Goal: Task Accomplishment & Management: Manage account settings

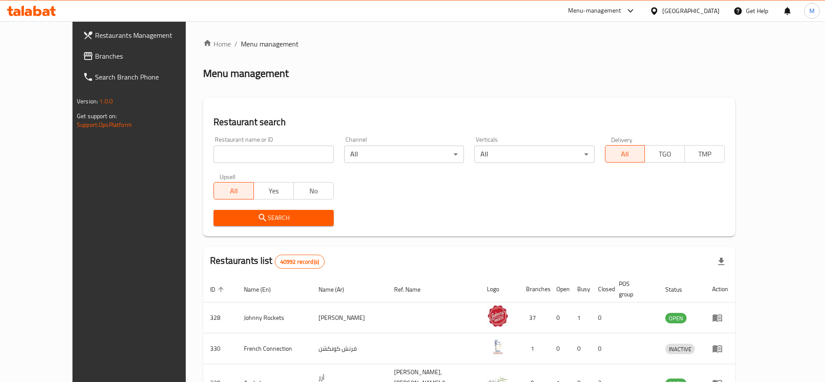
click at [687, 12] on div "[GEOGRAPHIC_DATA]" at bounding box center [691, 11] width 57 height 10
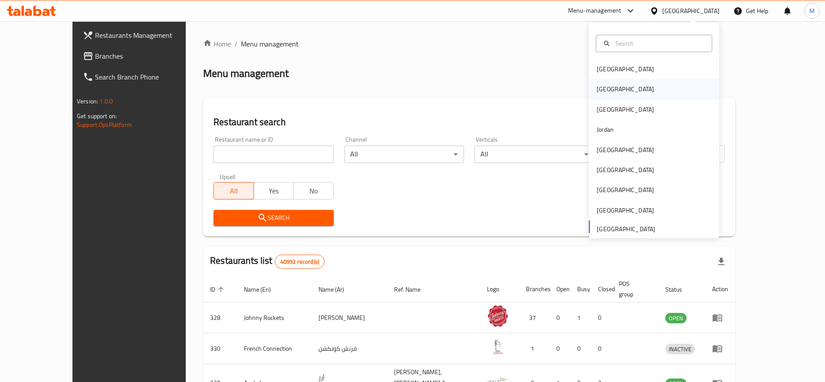
click at [595, 98] on div "[GEOGRAPHIC_DATA]" at bounding box center [625, 89] width 71 height 20
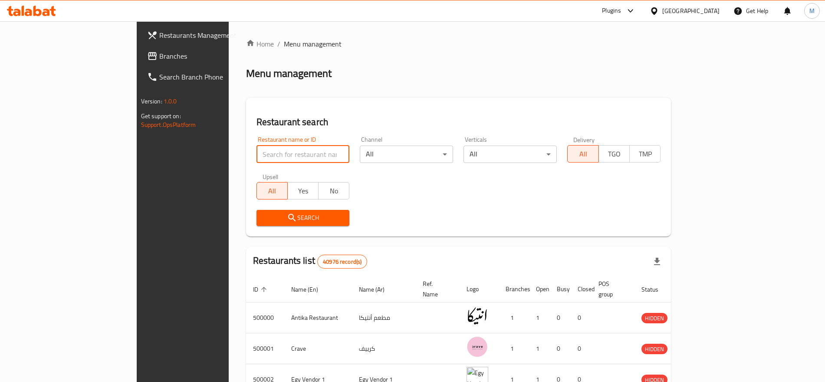
click at [257, 156] on input "search" at bounding box center [303, 153] width 93 height 17
paste input "Simply Well"
type input "Simply Well"
click button "Search" at bounding box center [303, 218] width 93 height 16
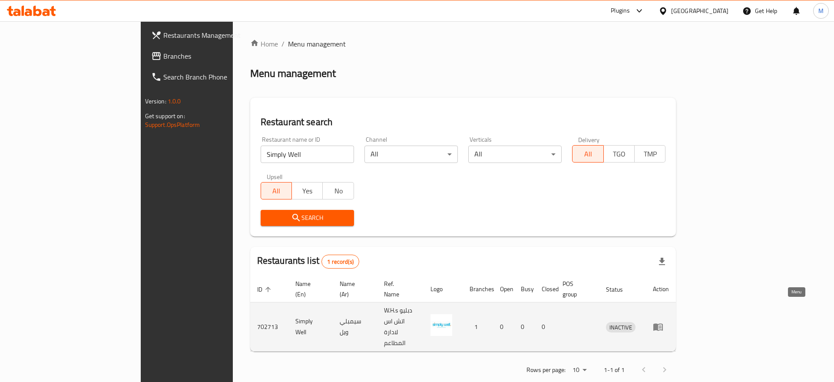
click at [663, 323] on icon "enhanced table" at bounding box center [658, 326] width 10 height 7
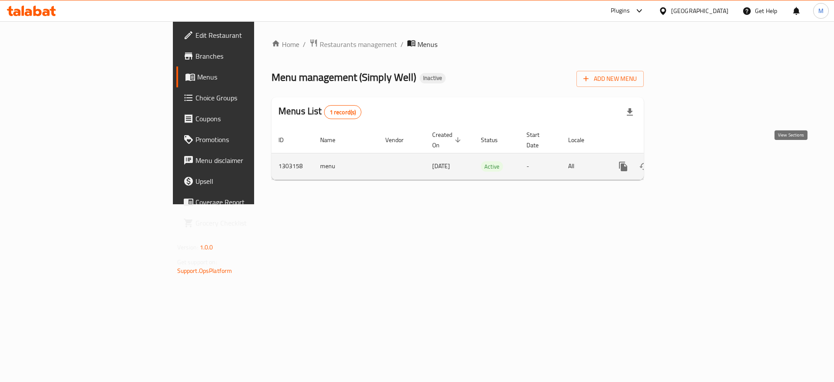
click at [696, 156] on link "enhanced table" at bounding box center [685, 166] width 21 height 21
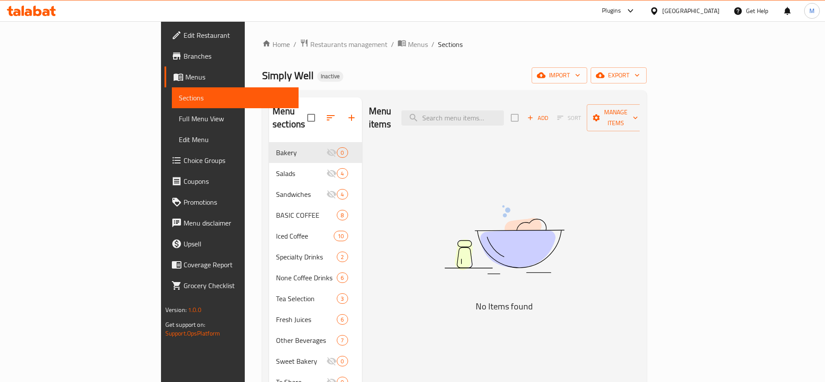
click at [262, 73] on h2 "Simply Well Inactive" at bounding box center [302, 76] width 81 height 14
click at [262, 74] on span "Simply Well" at bounding box center [288, 76] width 52 height 20
drag, startPoint x: 194, startPoint y: 74, endPoint x: 185, endPoint y: 74, distance: 9.6
click at [262, 74] on span "Simply Well" at bounding box center [288, 76] width 52 height 20
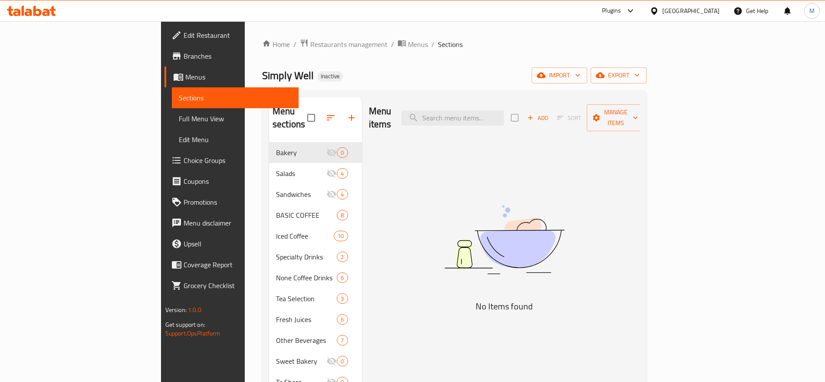
click at [262, 73] on span "Simply Well" at bounding box center [288, 76] width 52 height 20
drag, startPoint x: 198, startPoint y: 73, endPoint x: 292, endPoint y: 48, distance: 97.7
click at [262, 78] on span "Simply Well" at bounding box center [288, 76] width 52 height 20
copy span "Simply Well"
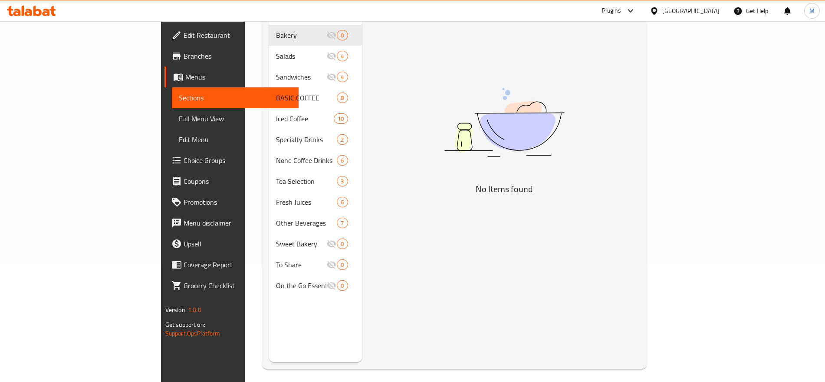
scroll to position [122, 0]
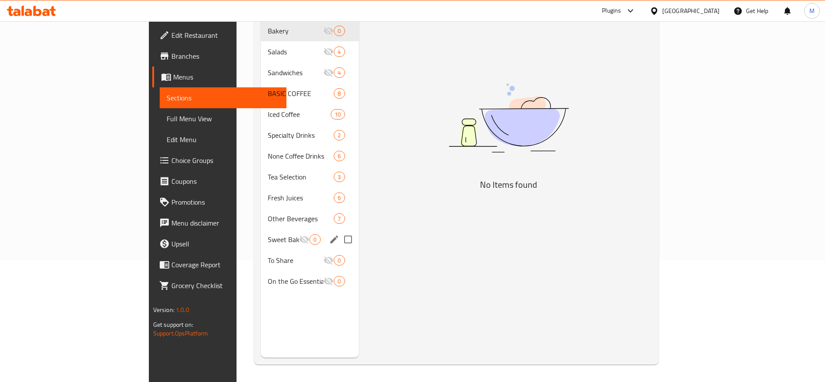
click at [339, 230] on input "Menu sections" at bounding box center [348, 239] width 18 height 18
checkbox input "true"
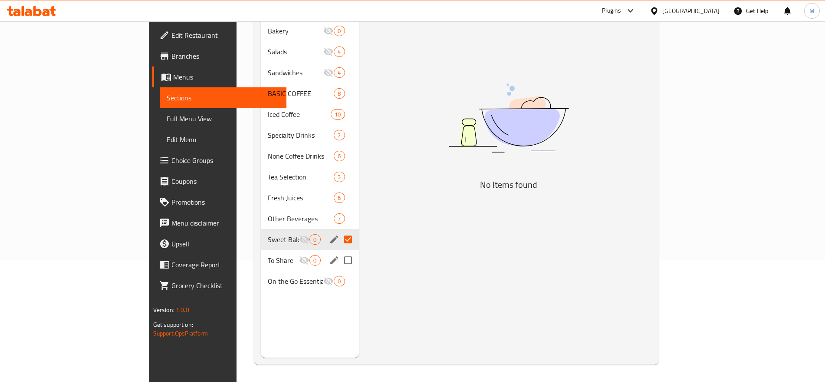
click at [339, 251] on input "Menu sections" at bounding box center [348, 260] width 18 height 18
checkbox input "true"
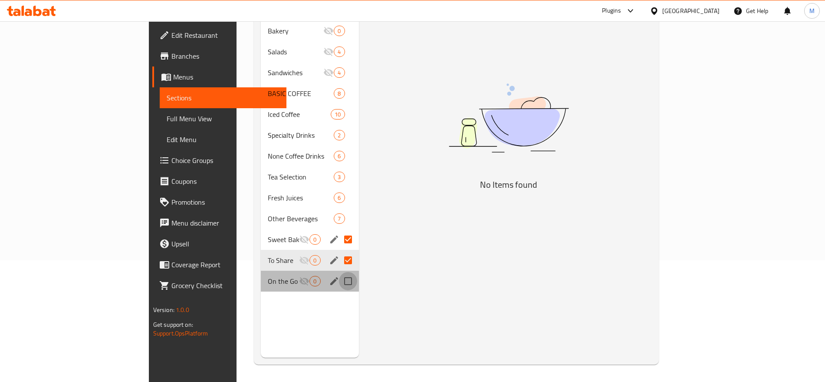
click at [339, 272] on input "Menu sections" at bounding box center [348, 281] width 18 height 18
checkbox input "true"
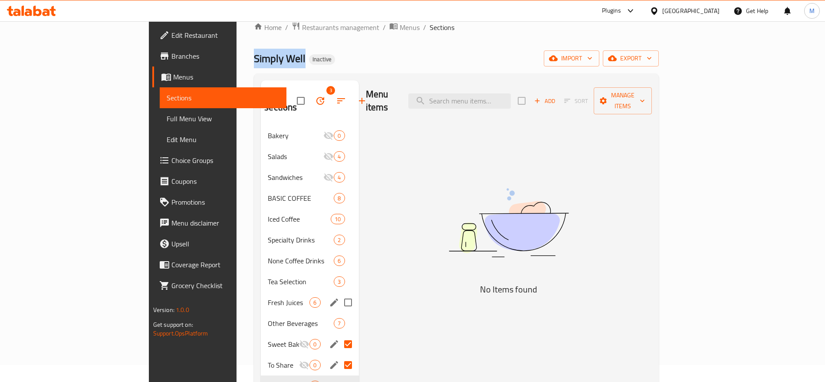
scroll to position [13, 0]
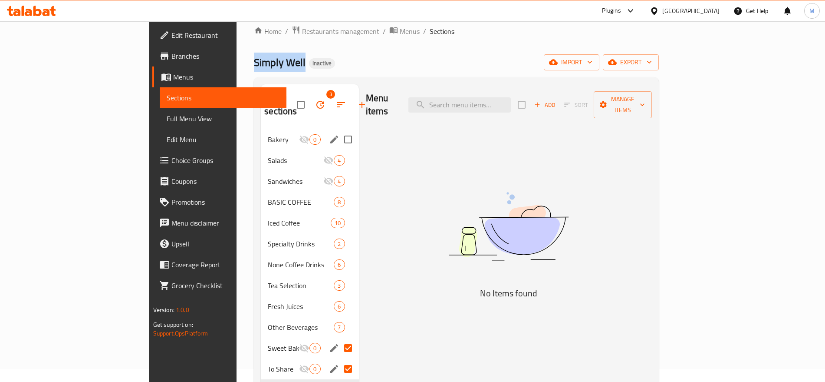
click at [339, 130] on input "Menu sections" at bounding box center [348, 139] width 18 height 18
checkbox input "true"
click at [317, 101] on icon "button" at bounding box center [321, 105] width 8 height 8
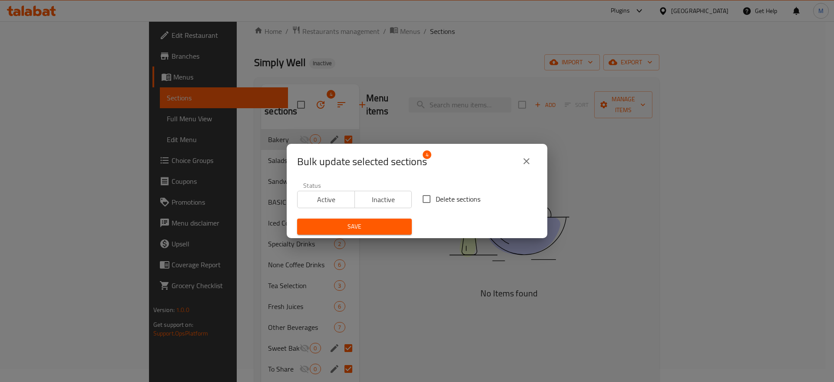
click at [440, 194] on span "Delete sections" at bounding box center [458, 199] width 45 height 10
click at [436, 193] on input "Delete sections" at bounding box center [426, 199] width 18 height 18
checkbox input "true"
click at [394, 228] on span "Save" at bounding box center [354, 226] width 101 height 11
